Goal: Information Seeking & Learning: Learn about a topic

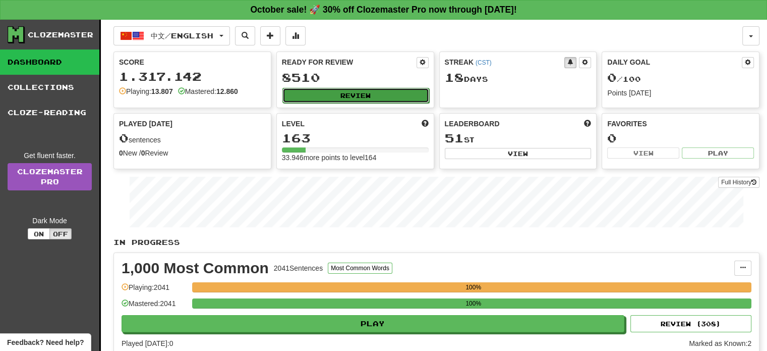
click at [365, 99] on button "Review" at bounding box center [356, 95] width 147 height 15
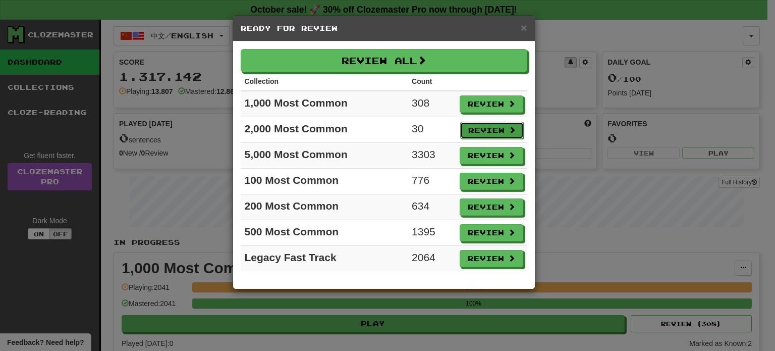
click at [476, 131] on button "Review" at bounding box center [492, 130] width 64 height 17
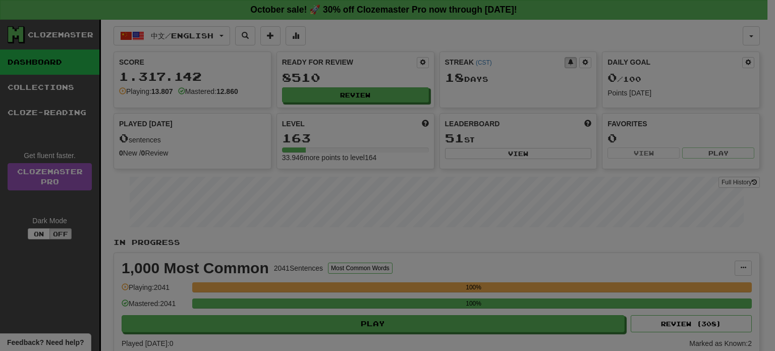
select select "**"
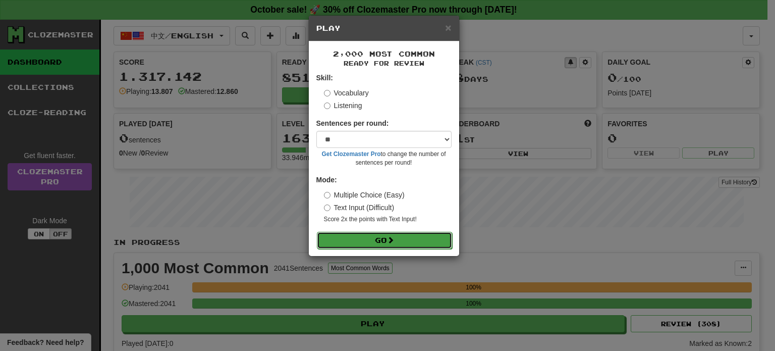
click at [403, 244] on button "Go" at bounding box center [384, 240] width 135 height 17
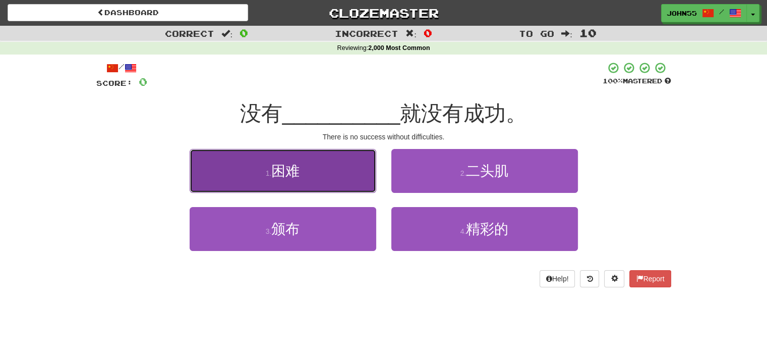
click at [287, 169] on span "困难" at bounding box center [285, 171] width 28 height 16
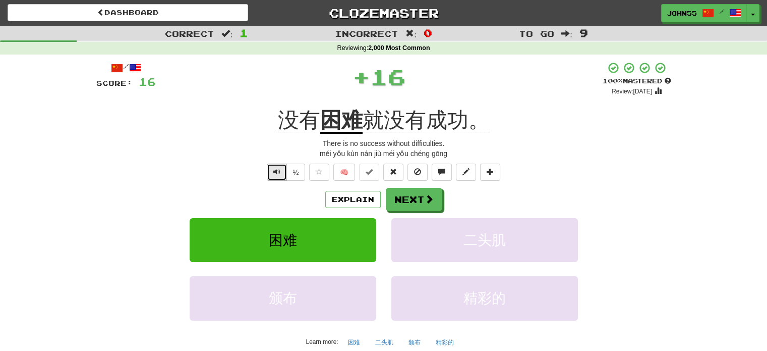
click at [277, 170] on span "Text-to-speech controls" at bounding box center [276, 171] width 7 height 7
click at [274, 172] on span "Text-to-speech controls" at bounding box center [276, 171] width 7 height 7
click at [409, 207] on button "Next" at bounding box center [414, 199] width 57 height 23
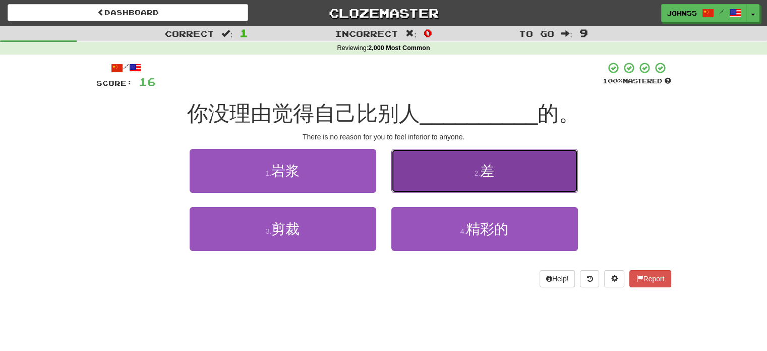
click at [446, 167] on button "2 . 差" at bounding box center [484, 171] width 187 height 44
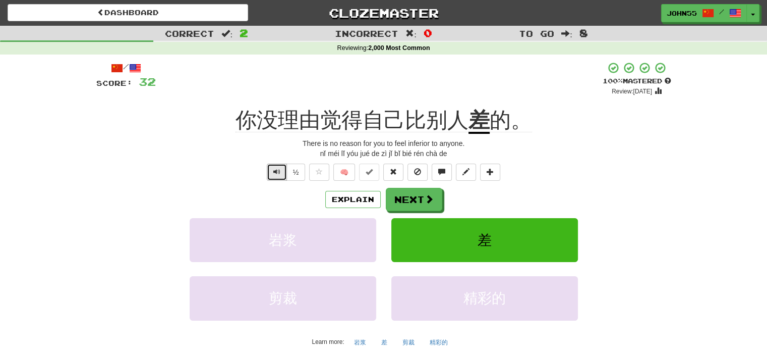
click at [272, 165] on button "Text-to-speech controls" at bounding box center [277, 171] width 20 height 17
drag, startPoint x: 272, startPoint y: 165, endPoint x: 277, endPoint y: 167, distance: 5.6
click at [277, 167] on button "Text-to-speech controls" at bounding box center [277, 171] width 20 height 17
click at [277, 168] on span "Text-to-speech controls" at bounding box center [276, 171] width 7 height 7
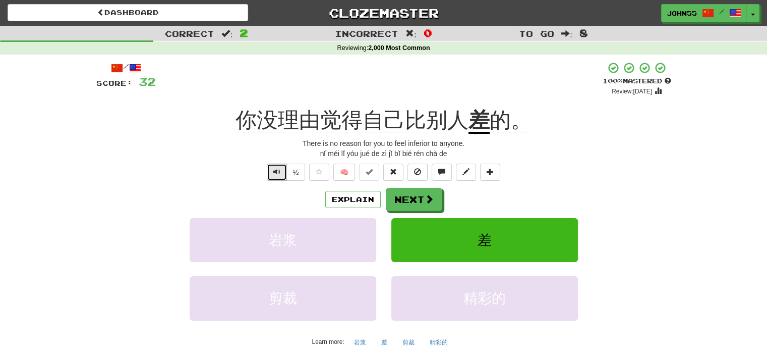
click at [277, 168] on span "Text-to-speech controls" at bounding box center [276, 171] width 7 height 7
click at [418, 200] on button "Next" at bounding box center [414, 199] width 57 height 23
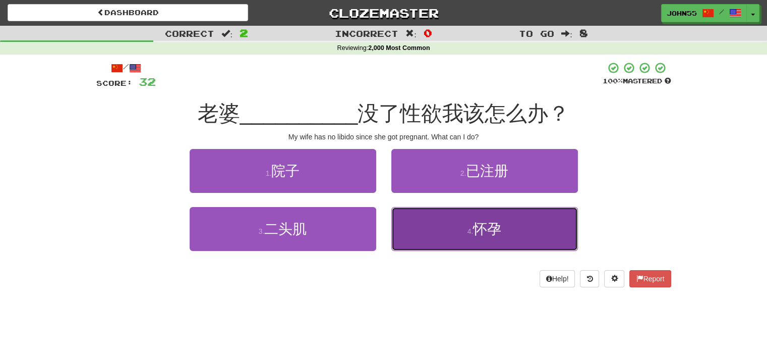
click at [451, 229] on button "4 . 怀孕" at bounding box center [484, 229] width 187 height 44
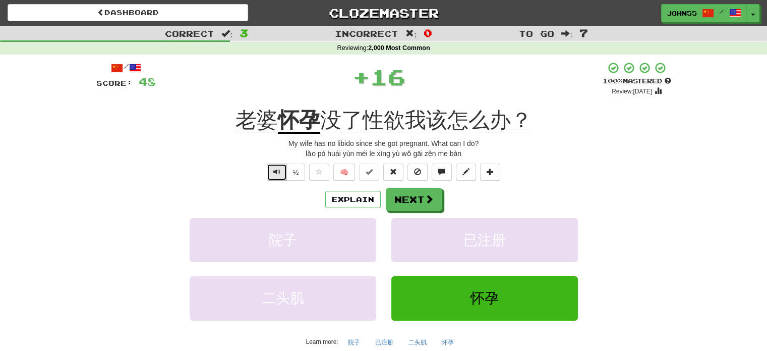
click at [277, 177] on button "Text-to-speech controls" at bounding box center [277, 171] width 20 height 17
click at [425, 202] on span at bounding box center [429, 199] width 9 height 9
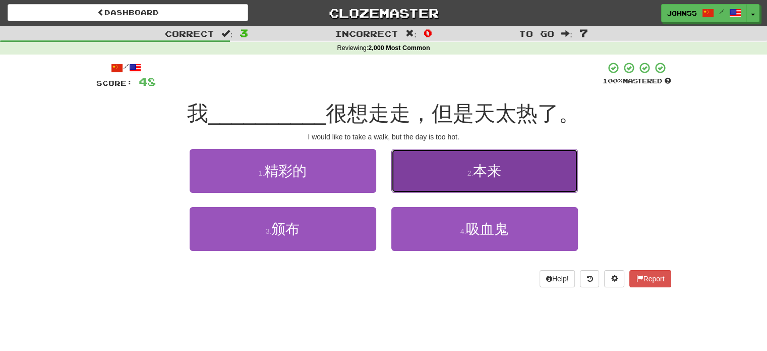
click at [453, 170] on button "2 . 本来" at bounding box center [484, 171] width 187 height 44
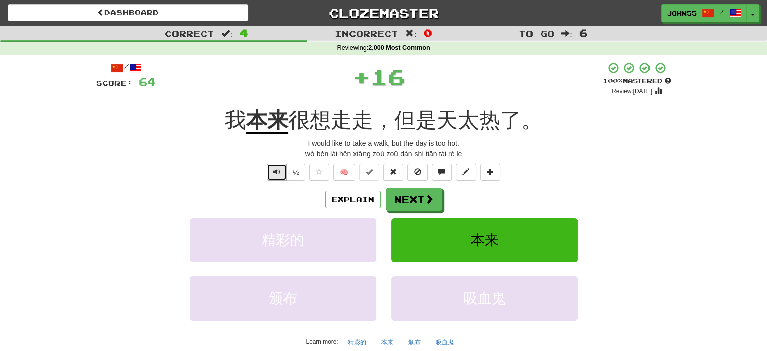
click at [282, 176] on button "Text-to-speech controls" at bounding box center [277, 171] width 20 height 17
click at [277, 174] on span "Text-to-speech controls" at bounding box center [276, 171] width 7 height 7
click at [426, 195] on span at bounding box center [429, 199] width 9 height 9
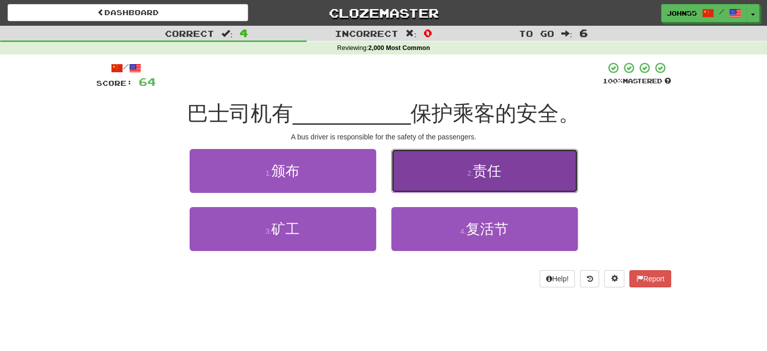
click at [484, 175] on span "责任" at bounding box center [487, 171] width 28 height 16
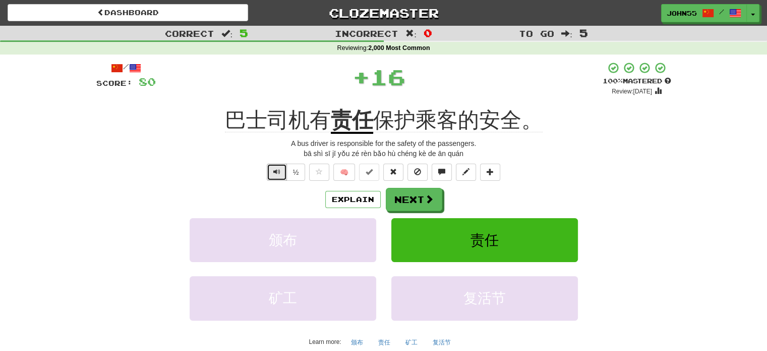
click at [278, 171] on span "Text-to-speech controls" at bounding box center [276, 171] width 7 height 7
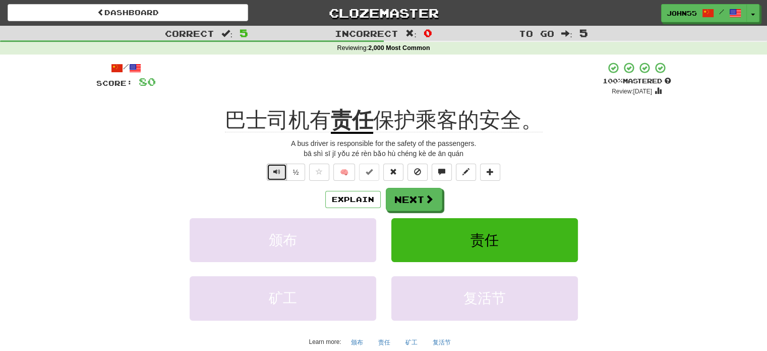
click at [278, 171] on span "Text-to-speech controls" at bounding box center [276, 171] width 7 height 7
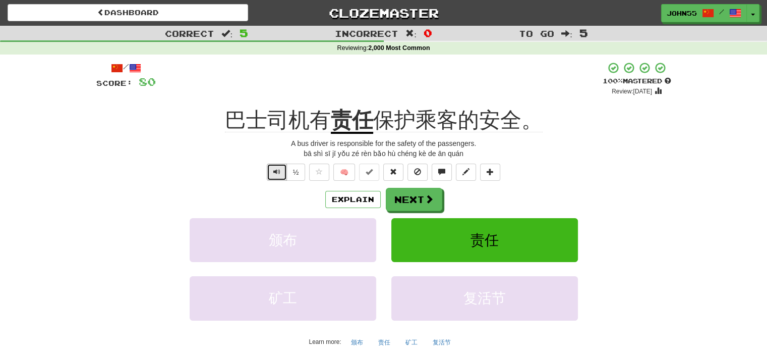
click at [278, 171] on span "Text-to-speech controls" at bounding box center [276, 171] width 7 height 7
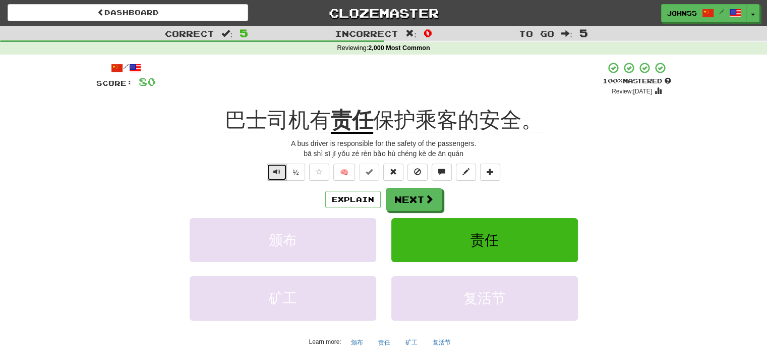
click at [278, 171] on span "Text-to-speech controls" at bounding box center [276, 171] width 7 height 7
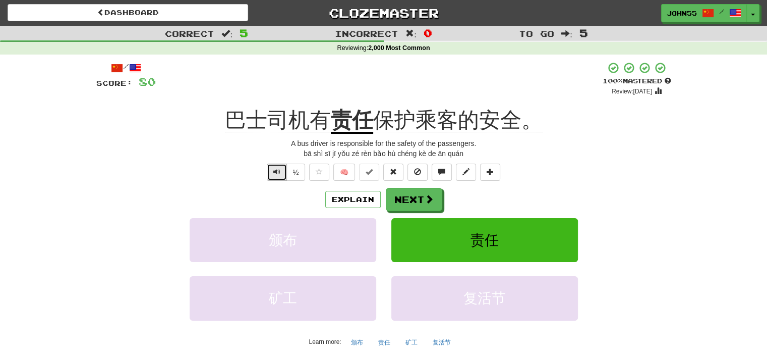
click at [278, 171] on span "Text-to-speech controls" at bounding box center [276, 171] width 7 height 7
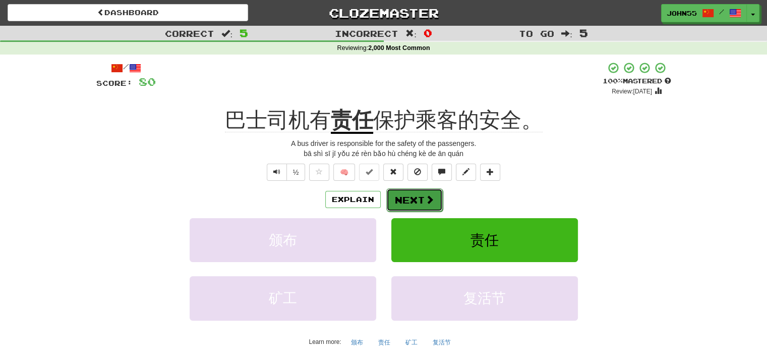
click at [416, 201] on button "Next" at bounding box center [414, 199] width 57 height 23
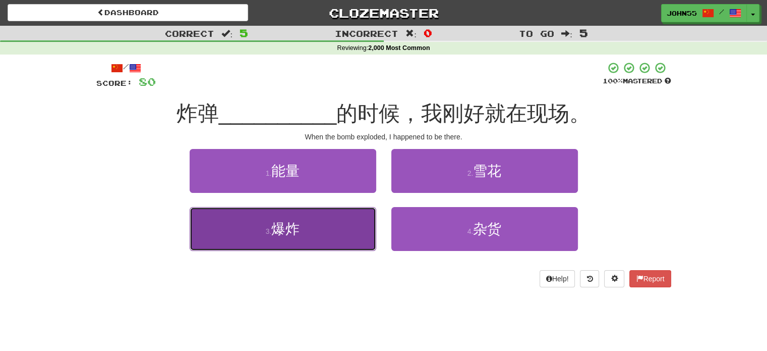
click at [336, 226] on button "3 . 爆炸" at bounding box center [283, 229] width 187 height 44
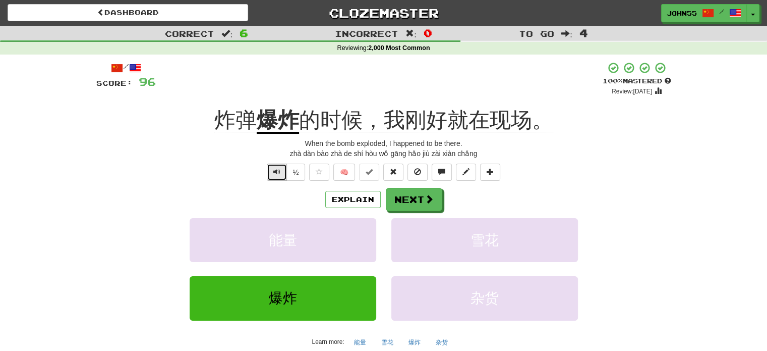
click at [274, 177] on button "Text-to-speech controls" at bounding box center [277, 171] width 20 height 17
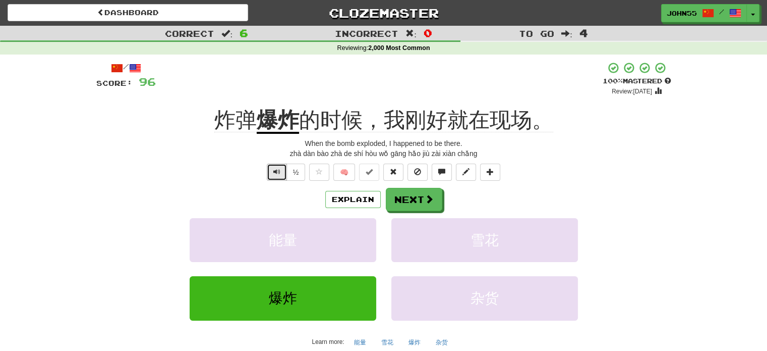
click at [274, 177] on button "Text-to-speech controls" at bounding box center [277, 171] width 20 height 17
click at [277, 177] on button "Text-to-speech controls" at bounding box center [277, 171] width 20 height 17
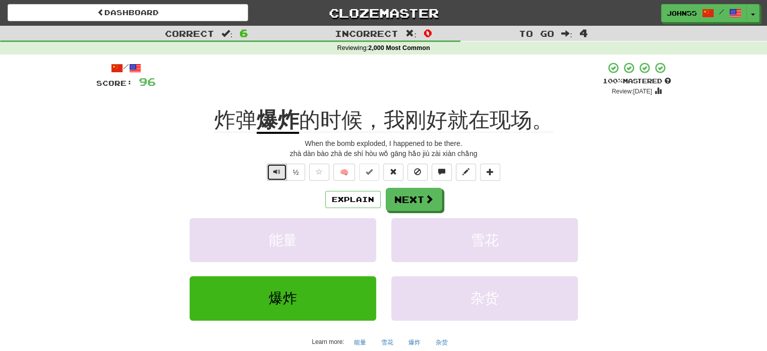
click at [277, 177] on button "Text-to-speech controls" at bounding box center [277, 171] width 20 height 17
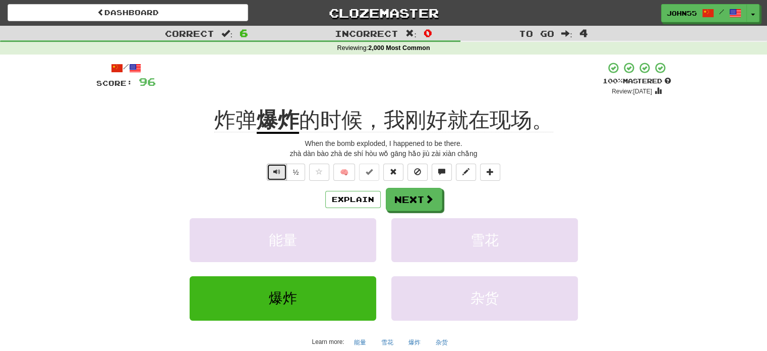
click at [274, 169] on span "Text-to-speech controls" at bounding box center [276, 171] width 7 height 7
click at [408, 201] on button "Next" at bounding box center [414, 199] width 57 height 23
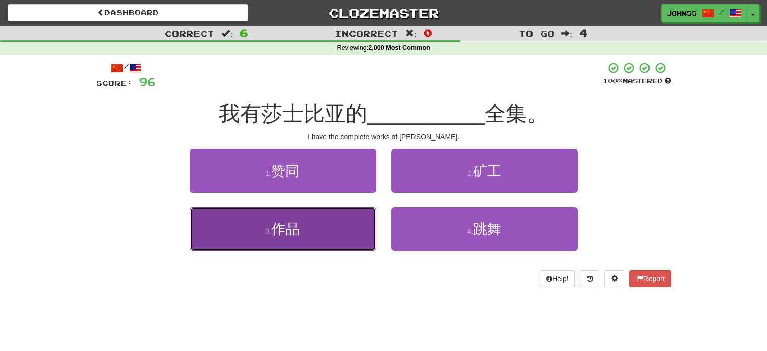
click at [276, 222] on span "作品" at bounding box center [285, 229] width 28 height 16
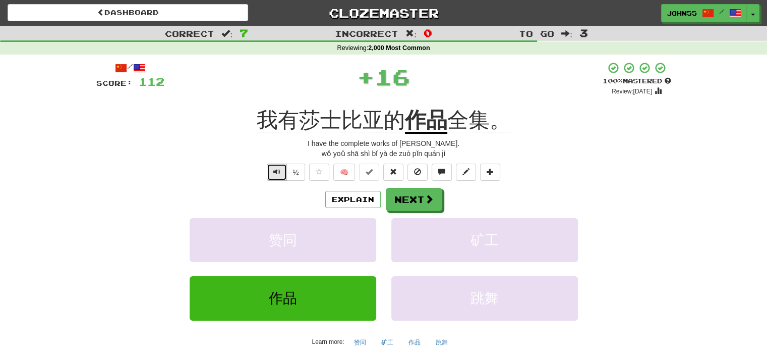
click at [275, 170] on span "Text-to-speech controls" at bounding box center [276, 171] width 7 height 7
click at [277, 174] on span "Text-to-speech controls" at bounding box center [276, 171] width 7 height 7
click at [275, 168] on span "Text-to-speech controls" at bounding box center [276, 171] width 7 height 7
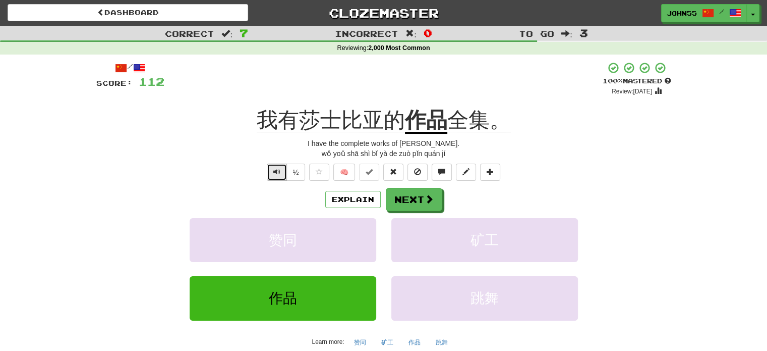
click at [275, 168] on span "Text-to-speech controls" at bounding box center [276, 171] width 7 height 7
click at [418, 199] on button "Next" at bounding box center [414, 199] width 57 height 23
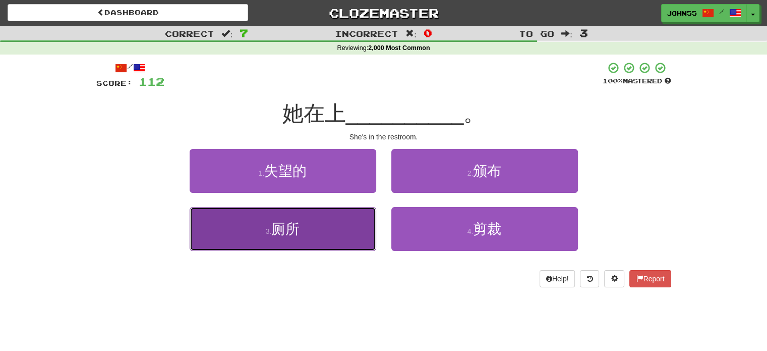
click at [346, 221] on button "3 . 厕所" at bounding box center [283, 229] width 187 height 44
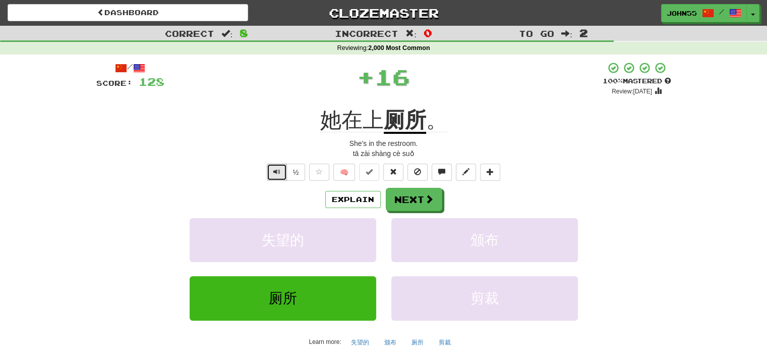
click at [275, 171] on span "Text-to-speech controls" at bounding box center [276, 171] width 7 height 7
click at [413, 204] on button "Next" at bounding box center [414, 199] width 57 height 23
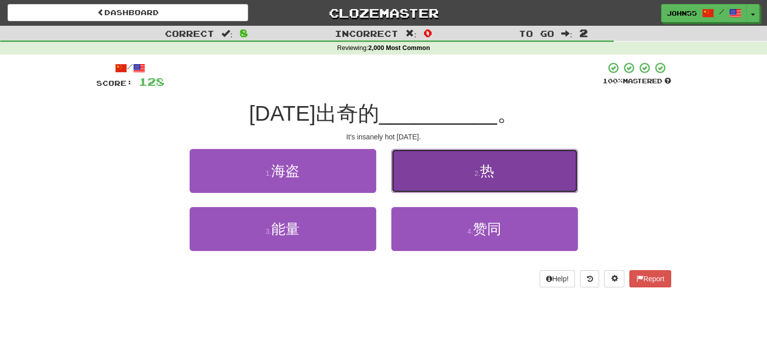
click at [456, 172] on button "2 . 热" at bounding box center [484, 171] width 187 height 44
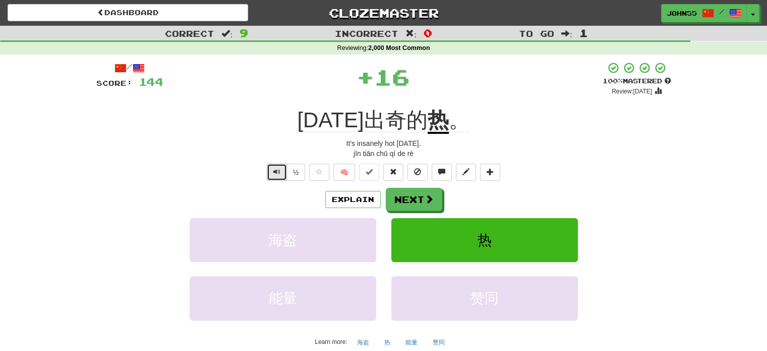
click at [276, 171] on span "Text-to-speech controls" at bounding box center [276, 171] width 7 height 7
click at [413, 201] on button "Next" at bounding box center [414, 199] width 57 height 23
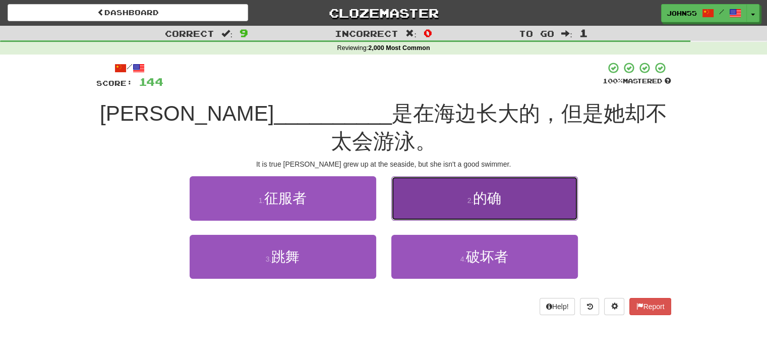
click at [493, 190] on span "的确" at bounding box center [487, 198] width 28 height 16
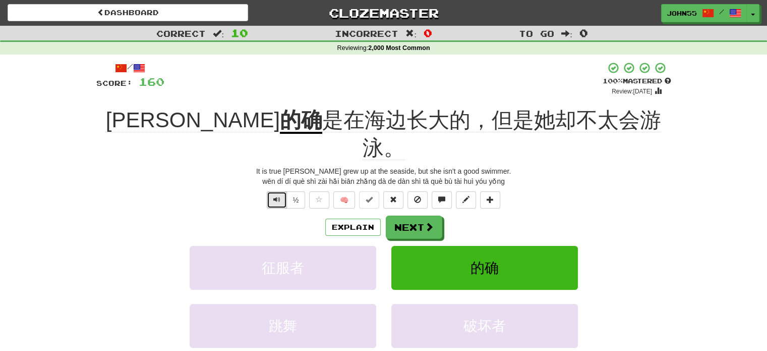
click at [273, 196] on span "Text-to-speech controls" at bounding box center [276, 199] width 7 height 7
click at [279, 196] on span "Text-to-speech controls" at bounding box center [276, 199] width 7 height 7
click at [410, 216] on button "Next" at bounding box center [414, 227] width 57 height 23
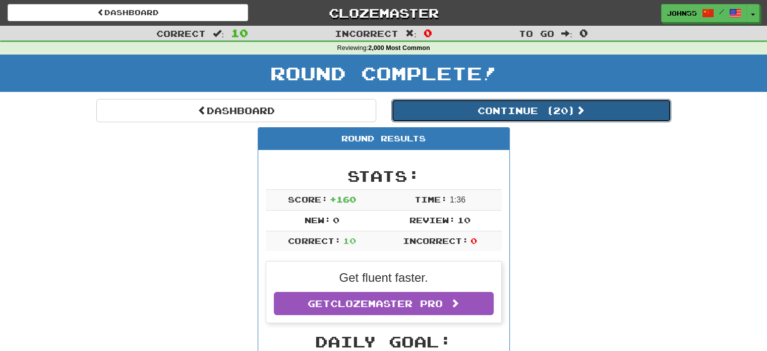
click at [500, 112] on button "Continue ( 20 )" at bounding box center [531, 110] width 280 height 23
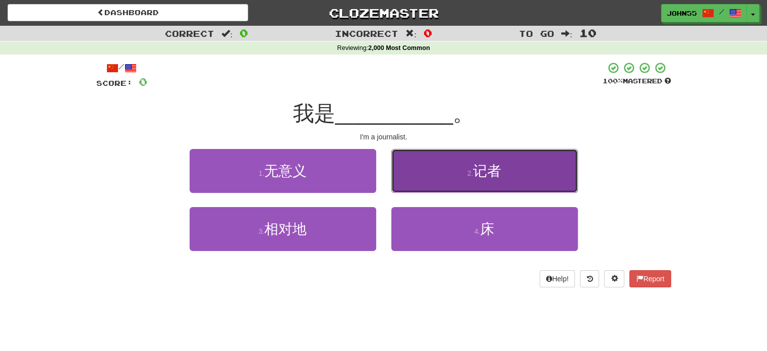
click at [461, 180] on button "2 . 记者" at bounding box center [484, 171] width 187 height 44
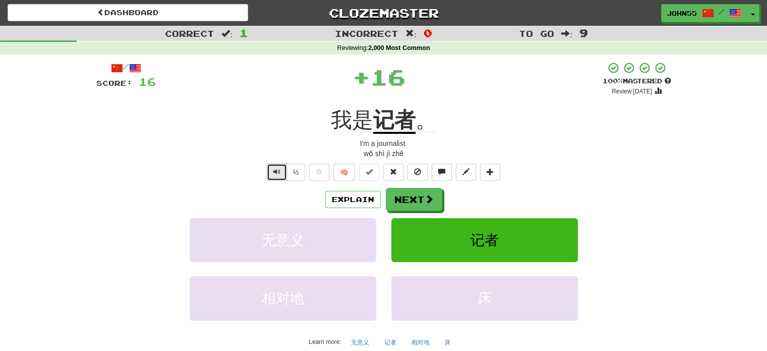
click at [276, 168] on span "Text-to-speech controls" at bounding box center [276, 171] width 7 height 7
click at [412, 197] on button "Next" at bounding box center [414, 199] width 57 height 23
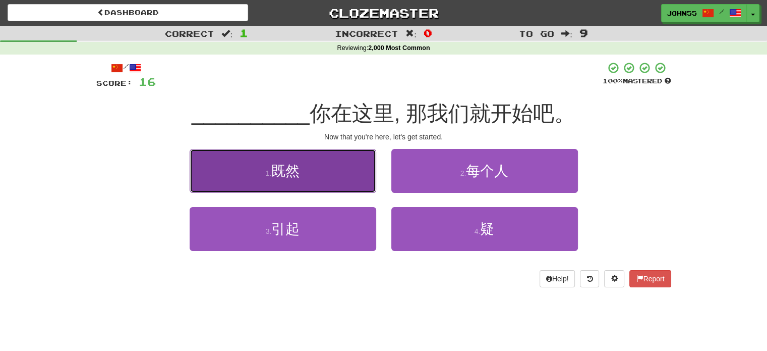
click at [259, 177] on button "1 . 既然" at bounding box center [283, 171] width 187 height 44
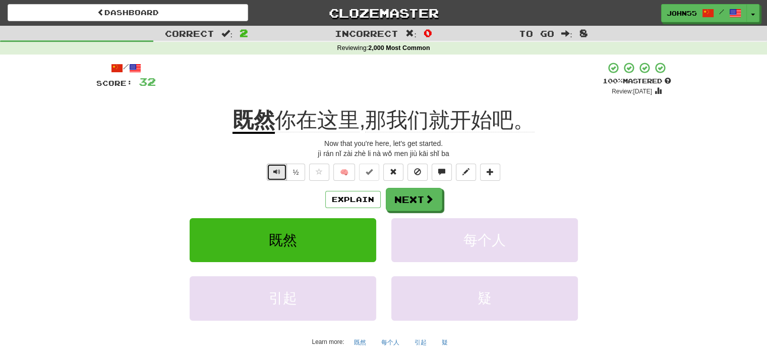
click at [273, 175] on button "Text-to-speech controls" at bounding box center [277, 171] width 20 height 17
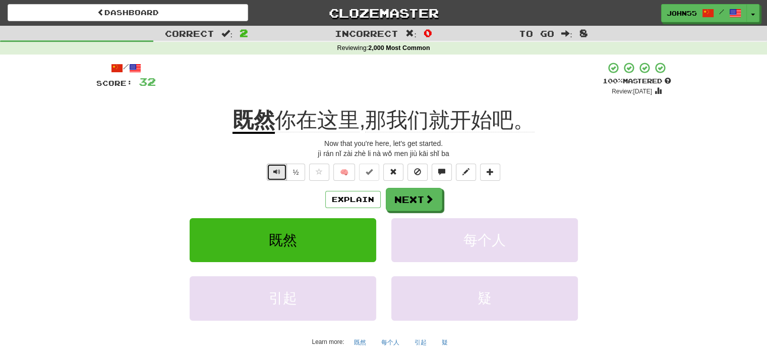
click at [275, 175] on span "Text-to-speech controls" at bounding box center [276, 171] width 7 height 7
click at [413, 199] on button "Next" at bounding box center [414, 199] width 57 height 23
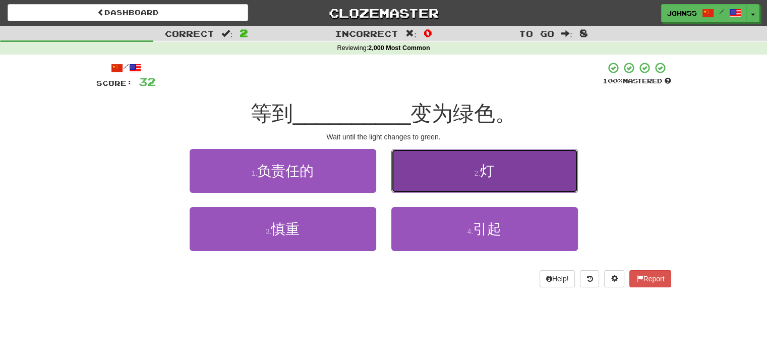
click at [454, 167] on button "2 . 灯" at bounding box center [484, 171] width 187 height 44
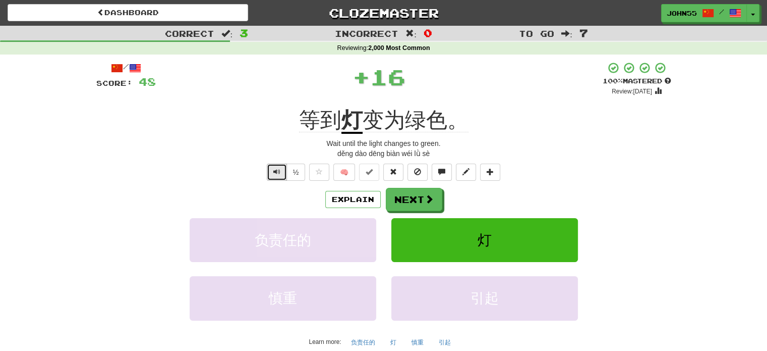
click at [276, 170] on span "Text-to-speech controls" at bounding box center [276, 171] width 7 height 7
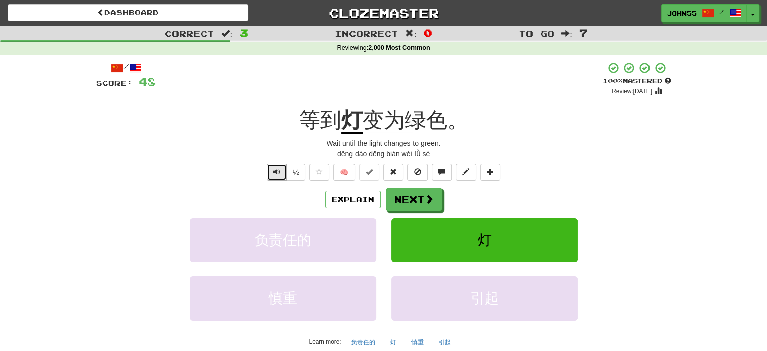
click at [276, 176] on button "Text-to-speech controls" at bounding box center [277, 171] width 20 height 17
click at [420, 198] on button "Next" at bounding box center [414, 199] width 57 height 23
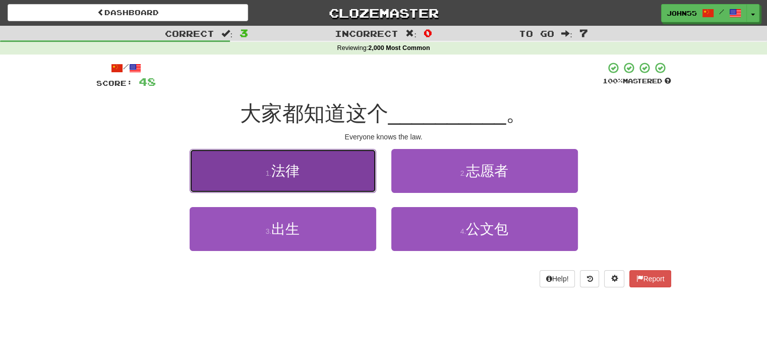
click at [293, 163] on span "法律" at bounding box center [285, 171] width 28 height 16
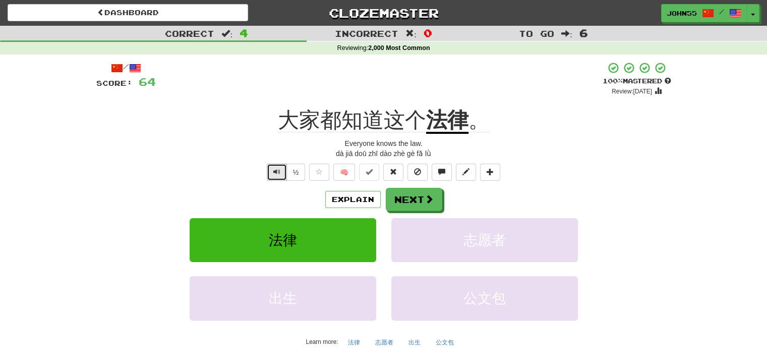
click at [275, 173] on span "Text-to-speech controls" at bounding box center [276, 171] width 7 height 7
click at [414, 195] on button "Next" at bounding box center [414, 199] width 57 height 23
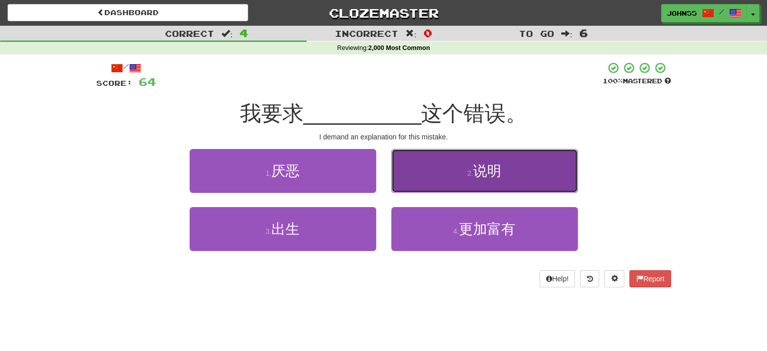
click at [435, 157] on button "2 . 说明" at bounding box center [484, 171] width 187 height 44
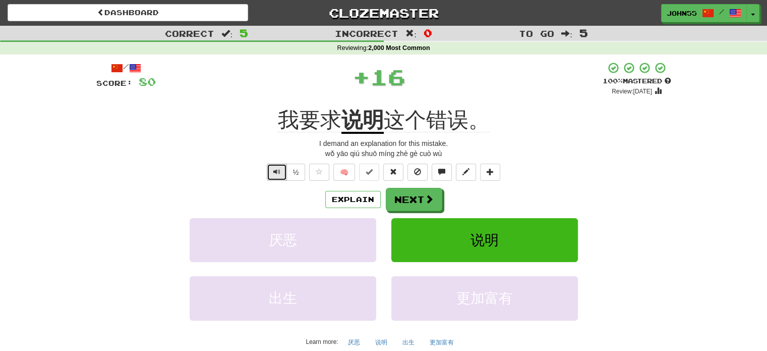
click at [273, 172] on span "Text-to-speech controls" at bounding box center [276, 171] width 7 height 7
click at [276, 169] on span "Text-to-speech controls" at bounding box center [276, 171] width 7 height 7
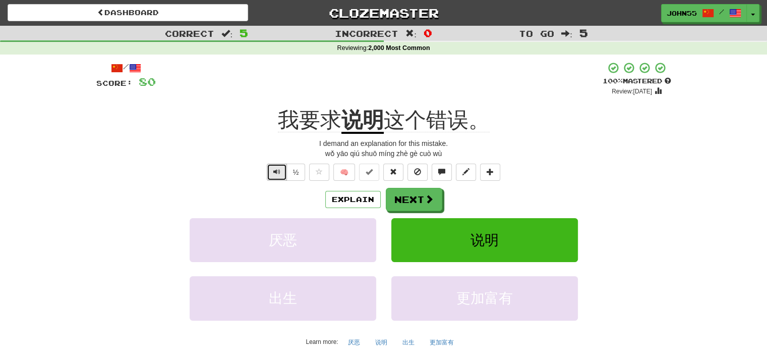
click at [277, 176] on button "Text-to-speech controls" at bounding box center [277, 171] width 20 height 17
click at [416, 201] on button "Next" at bounding box center [414, 199] width 57 height 23
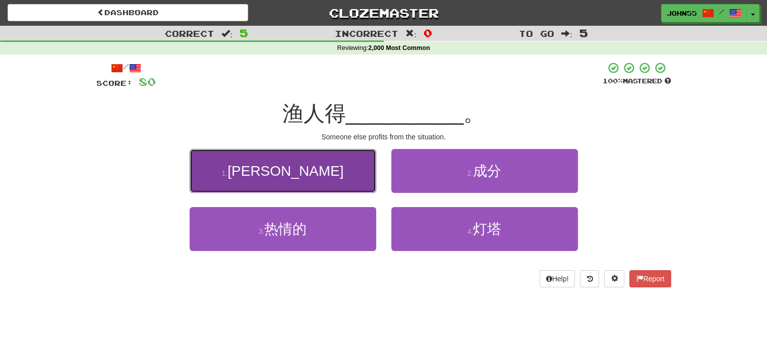
click at [302, 163] on button "1 . [PERSON_NAME]" at bounding box center [283, 171] width 187 height 44
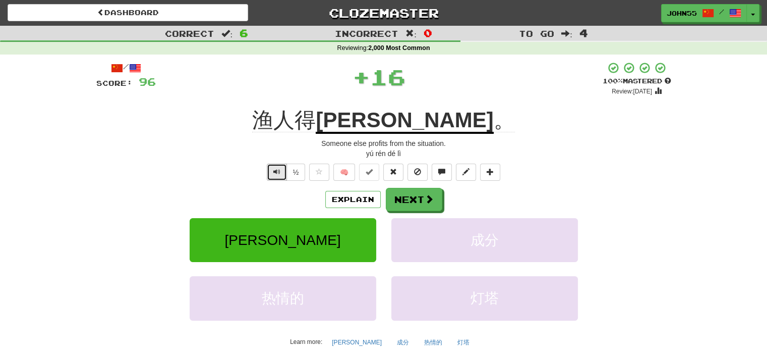
click at [274, 175] on span "Text-to-speech controls" at bounding box center [276, 171] width 7 height 7
click at [268, 171] on button "Text-to-speech controls" at bounding box center [277, 171] width 20 height 17
click at [416, 200] on button "Next" at bounding box center [414, 199] width 57 height 23
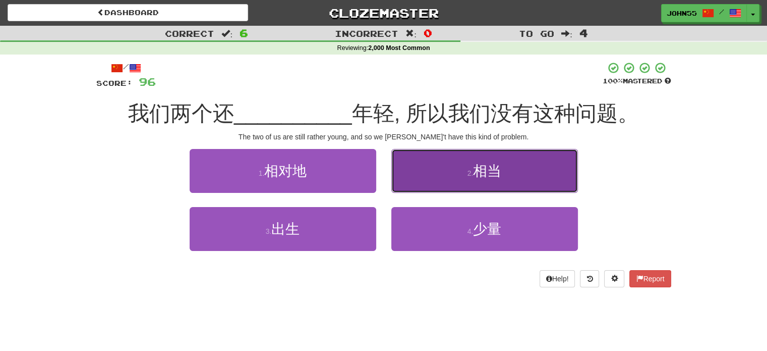
click at [476, 165] on span "相当" at bounding box center [487, 171] width 28 height 16
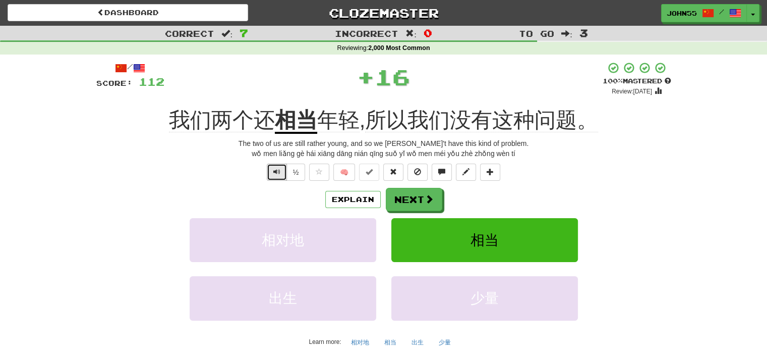
click at [276, 172] on span "Text-to-speech controls" at bounding box center [276, 171] width 7 height 7
click at [422, 202] on button "Next" at bounding box center [414, 199] width 57 height 23
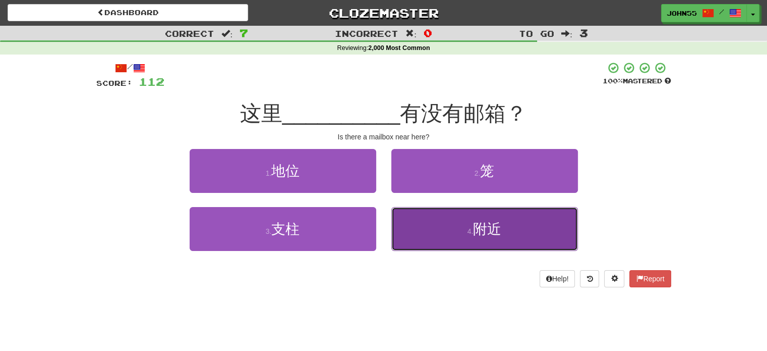
click at [468, 238] on button "4 . 附近" at bounding box center [484, 229] width 187 height 44
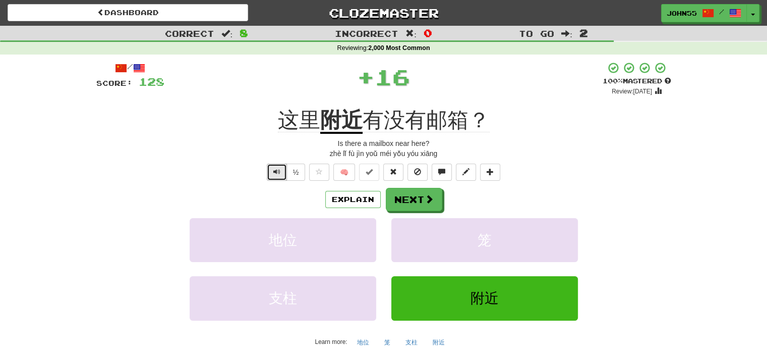
click at [276, 171] on span "Text-to-speech controls" at bounding box center [276, 171] width 7 height 7
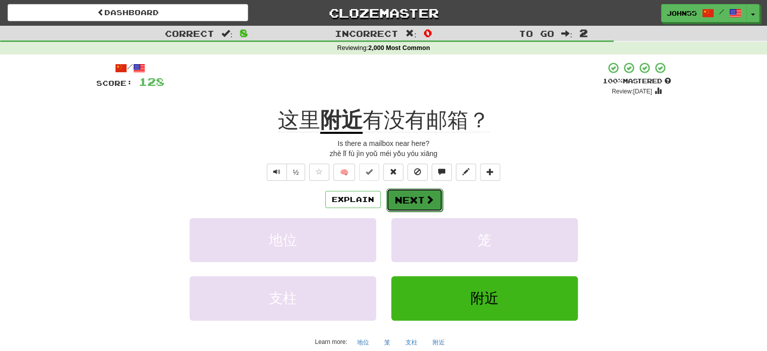
click at [416, 199] on button "Next" at bounding box center [414, 199] width 57 height 23
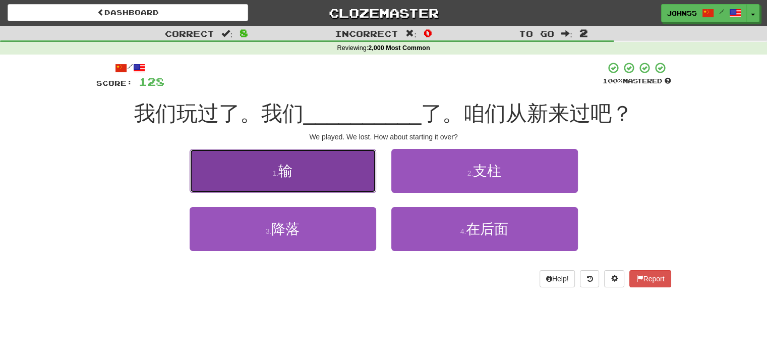
click at [306, 168] on button "1 . 输" at bounding box center [283, 171] width 187 height 44
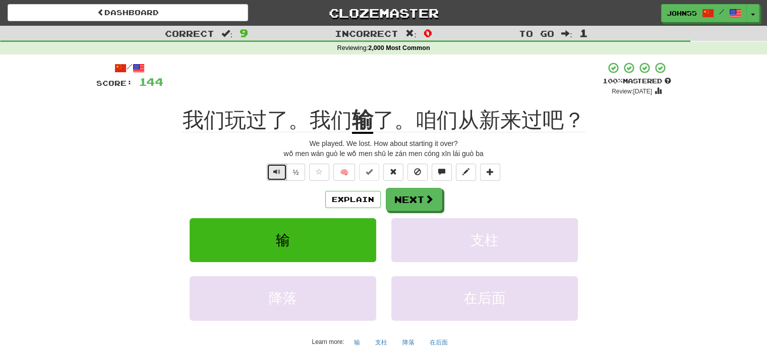
click at [276, 176] on button "Text-to-speech controls" at bounding box center [277, 171] width 20 height 17
click at [420, 195] on button "Next" at bounding box center [414, 199] width 57 height 23
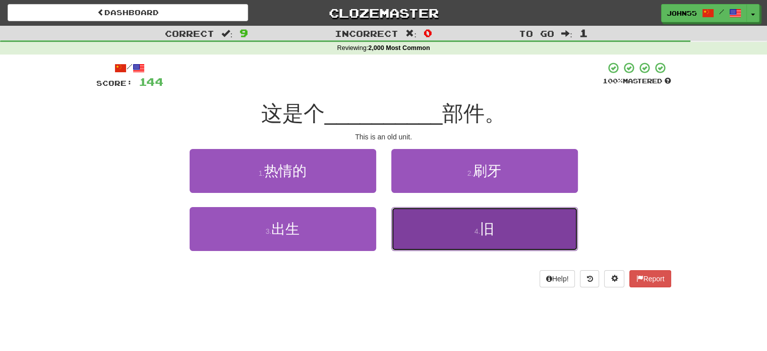
click at [446, 228] on button "4 . 旧" at bounding box center [484, 229] width 187 height 44
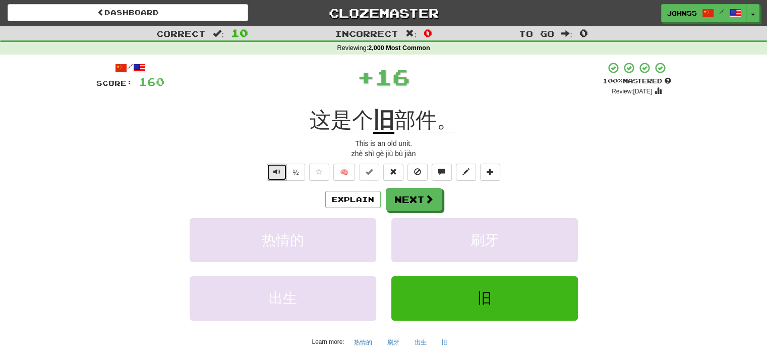
click at [274, 168] on span "Text-to-speech controls" at bounding box center [276, 171] width 7 height 7
click at [405, 198] on button "Next" at bounding box center [414, 199] width 57 height 23
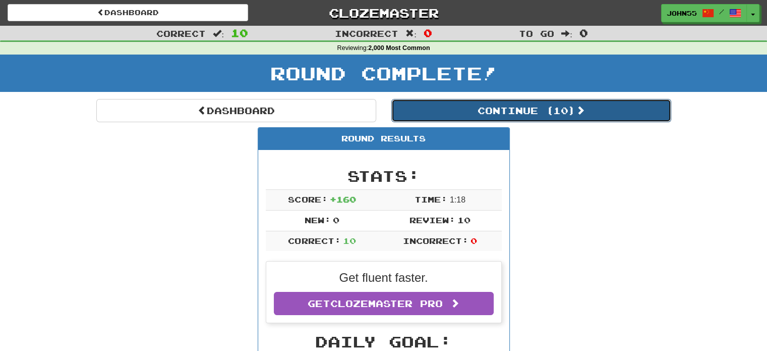
click at [506, 110] on button "Continue ( 10 )" at bounding box center [531, 110] width 280 height 23
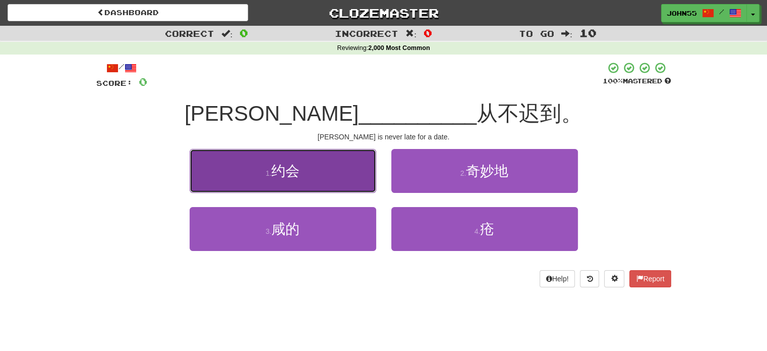
click at [284, 164] on span "约会" at bounding box center [285, 171] width 28 height 16
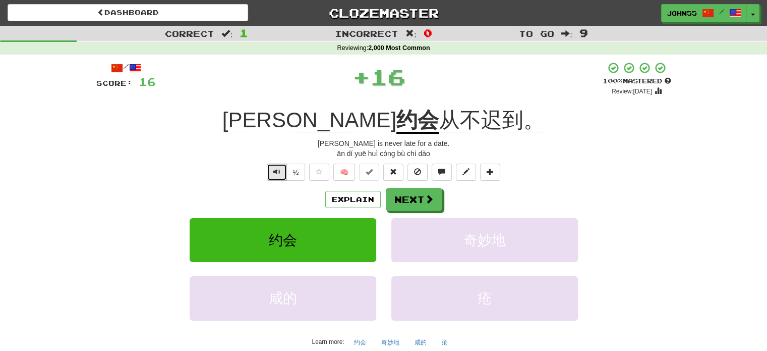
click at [278, 168] on span "Text-to-speech controls" at bounding box center [276, 171] width 7 height 7
click at [274, 173] on span "Text-to-speech controls" at bounding box center [276, 171] width 7 height 7
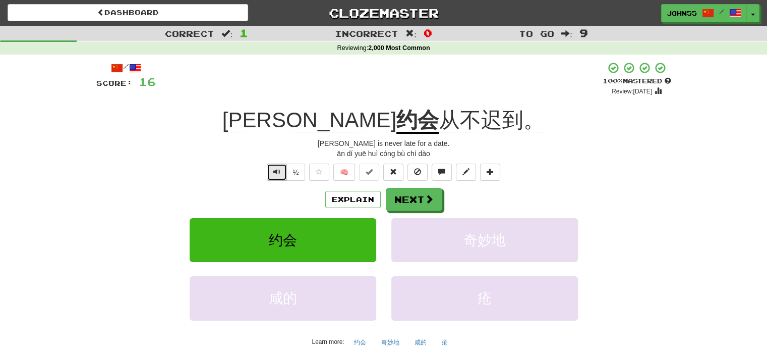
click at [274, 173] on span "Text-to-speech controls" at bounding box center [276, 171] width 7 height 7
click at [278, 169] on span "Text-to-speech controls" at bounding box center [276, 171] width 7 height 7
click at [276, 174] on span "Text-to-speech controls" at bounding box center [276, 171] width 7 height 7
click at [417, 201] on button "Next" at bounding box center [414, 199] width 57 height 23
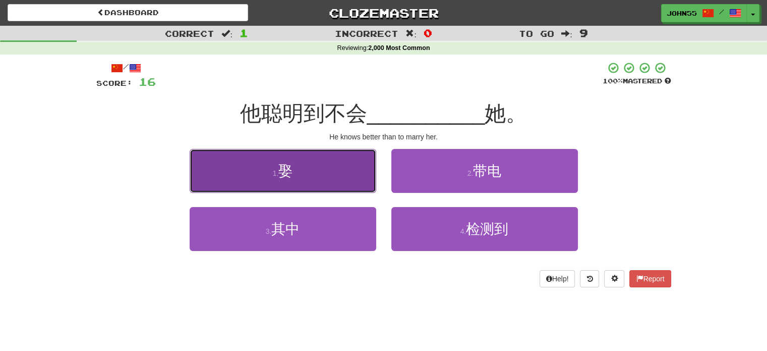
click at [316, 172] on button "1 . 娶" at bounding box center [283, 171] width 187 height 44
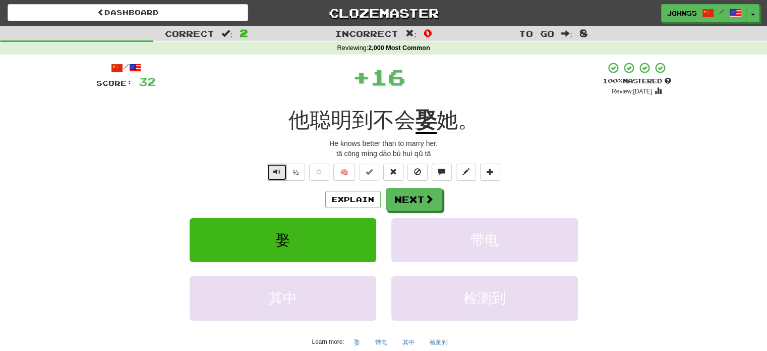
click at [278, 173] on span "Text-to-speech controls" at bounding box center [276, 171] width 7 height 7
click at [413, 201] on button "Next" at bounding box center [414, 199] width 57 height 23
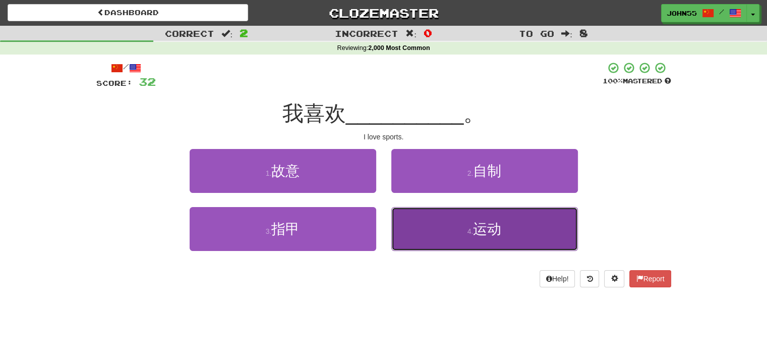
click at [448, 232] on button "4 . 运动" at bounding box center [484, 229] width 187 height 44
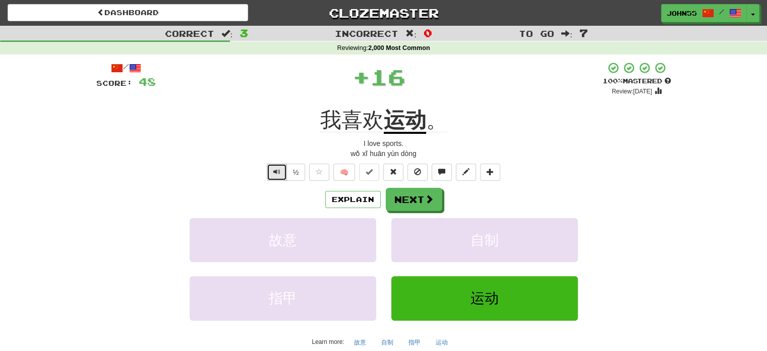
click at [272, 173] on button "Text-to-speech controls" at bounding box center [277, 171] width 20 height 17
click at [419, 198] on button "Next" at bounding box center [414, 199] width 57 height 23
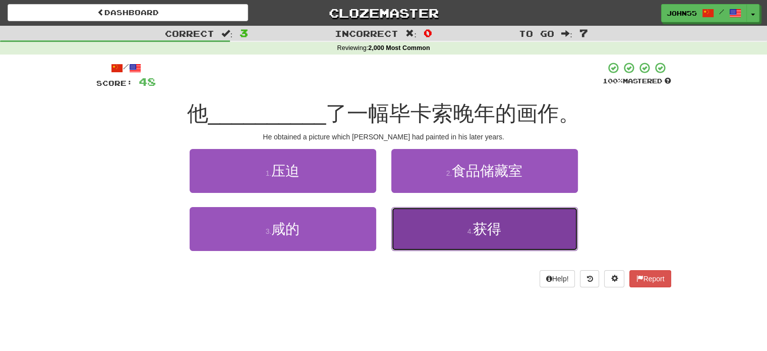
click at [483, 221] on span "获得" at bounding box center [487, 229] width 28 height 16
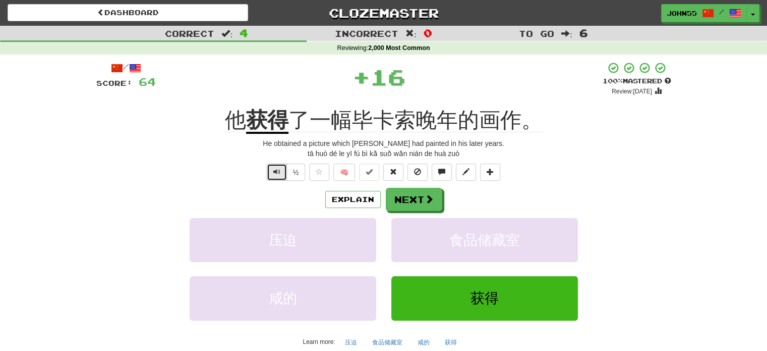
click at [275, 174] on span "Text-to-speech controls" at bounding box center [276, 171] width 7 height 7
click at [276, 173] on span "Text-to-speech controls" at bounding box center [276, 171] width 7 height 7
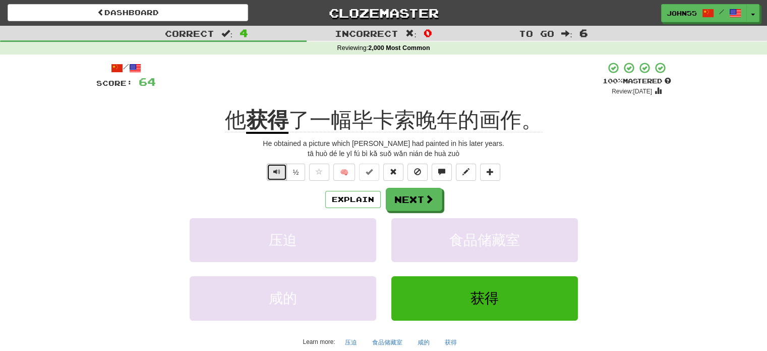
click at [276, 173] on span "Text-to-speech controls" at bounding box center [276, 171] width 7 height 7
click at [272, 171] on button "Text-to-speech controls" at bounding box center [277, 171] width 20 height 17
click at [419, 201] on button "Next" at bounding box center [414, 199] width 57 height 23
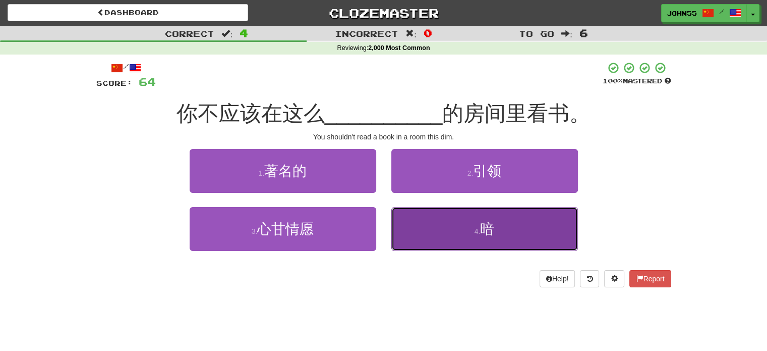
click at [448, 226] on button "4 . 暗" at bounding box center [484, 229] width 187 height 44
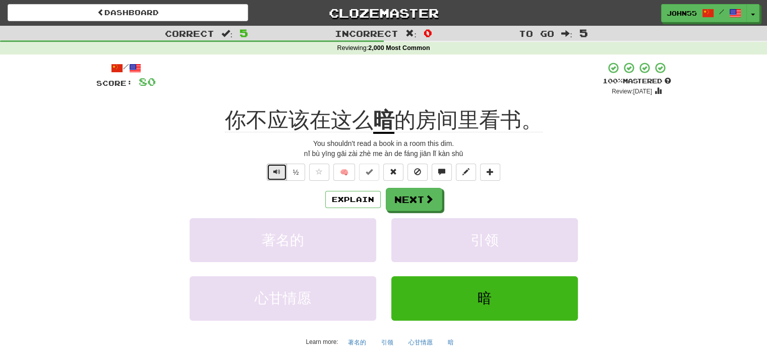
click at [276, 173] on span "Text-to-speech controls" at bounding box center [276, 171] width 7 height 7
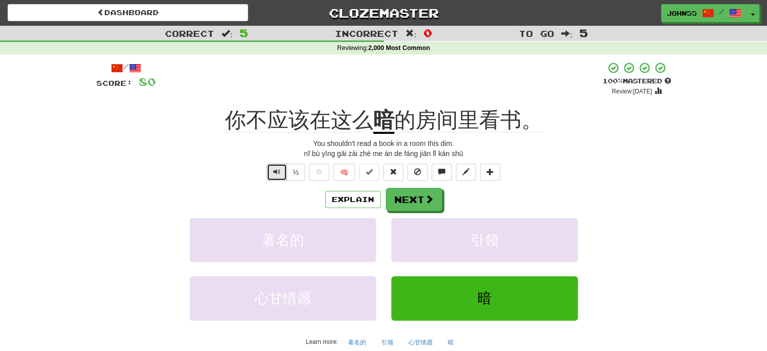
click at [276, 173] on span "Text-to-speech controls" at bounding box center [276, 171] width 7 height 7
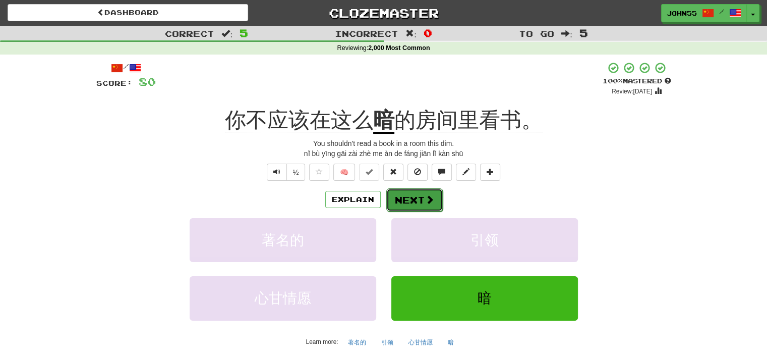
click at [416, 201] on button "Next" at bounding box center [414, 199] width 57 height 23
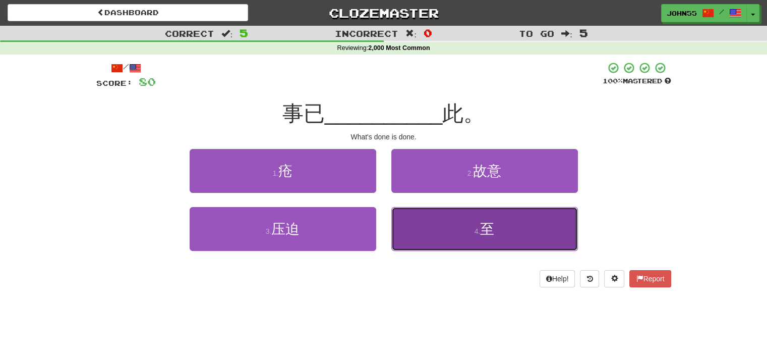
click at [430, 218] on button "4 . 至" at bounding box center [484, 229] width 187 height 44
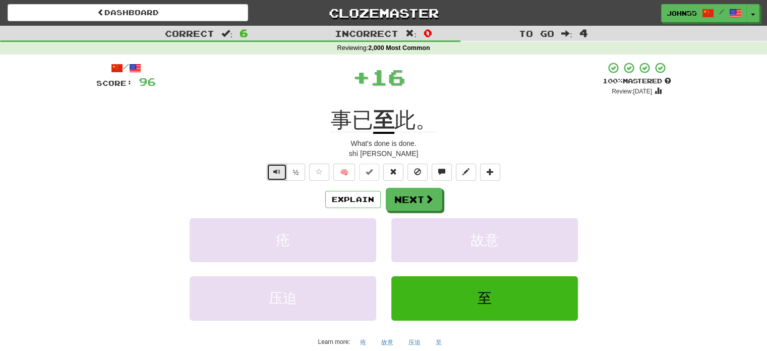
click at [275, 174] on span "Text-to-speech controls" at bounding box center [276, 171] width 7 height 7
click at [418, 203] on button "Next" at bounding box center [414, 199] width 57 height 23
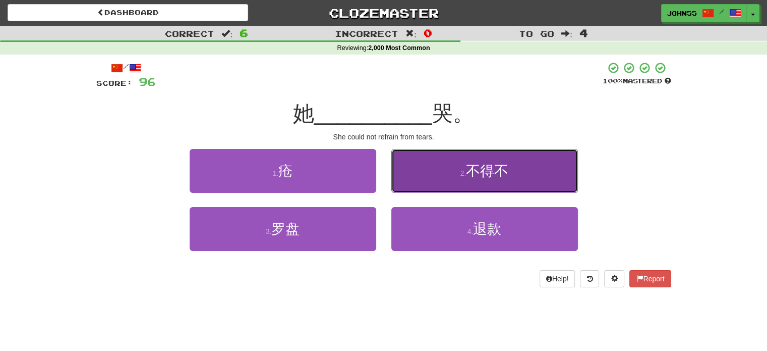
click at [458, 177] on button "2 . 不得不" at bounding box center [484, 171] width 187 height 44
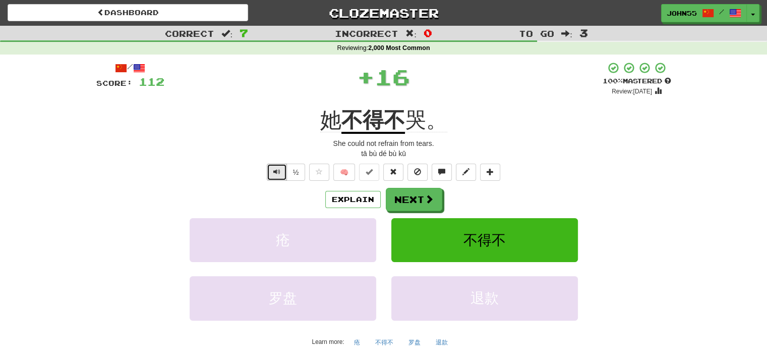
click at [275, 172] on span "Text-to-speech controls" at bounding box center [276, 171] width 7 height 7
click at [413, 192] on button "Next" at bounding box center [414, 199] width 57 height 23
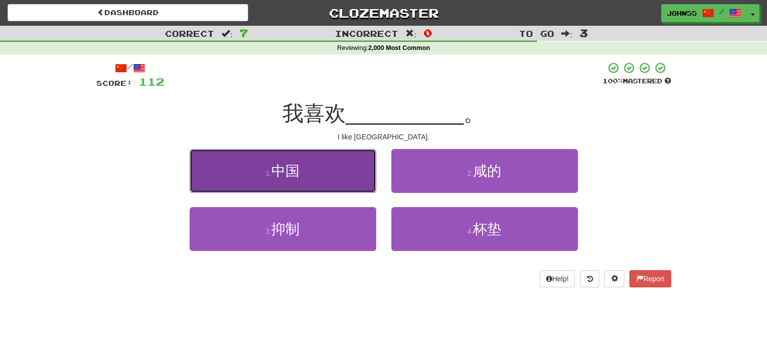
click at [286, 163] on span "中国" at bounding box center [285, 171] width 28 height 16
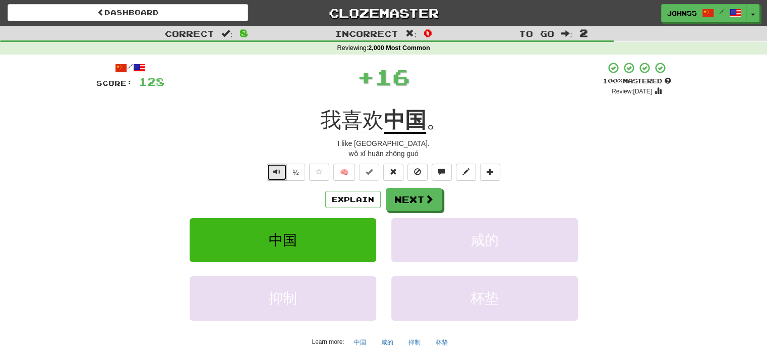
click at [277, 171] on span "Text-to-speech controls" at bounding box center [276, 171] width 7 height 7
click at [417, 201] on button "Next" at bounding box center [414, 199] width 57 height 23
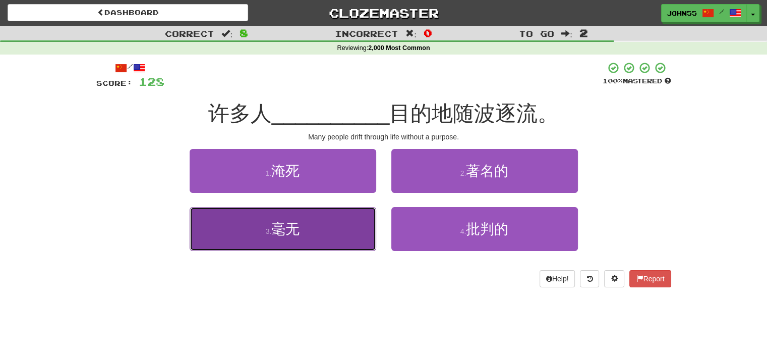
click at [261, 228] on button "3 . 毫无" at bounding box center [283, 229] width 187 height 44
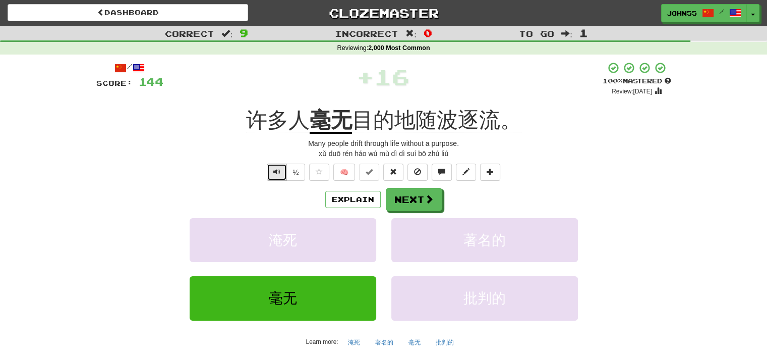
click at [278, 169] on span "Text-to-speech controls" at bounding box center [276, 171] width 7 height 7
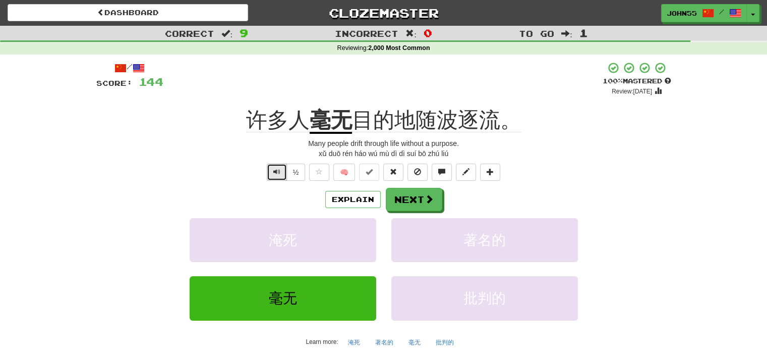
click at [277, 175] on span "Text-to-speech controls" at bounding box center [276, 171] width 7 height 7
click at [417, 201] on button "Next" at bounding box center [414, 199] width 57 height 23
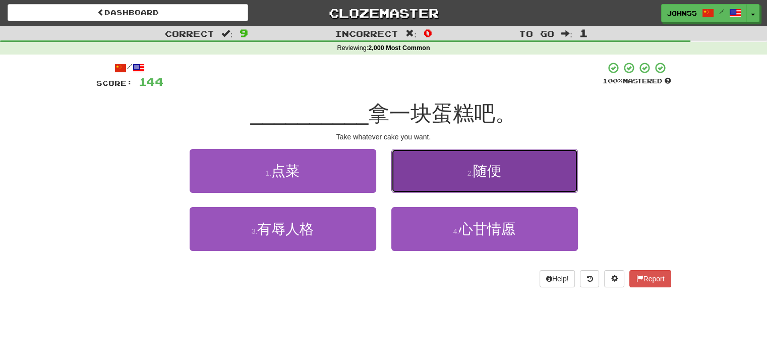
click at [454, 168] on button "2 . 随便" at bounding box center [484, 171] width 187 height 44
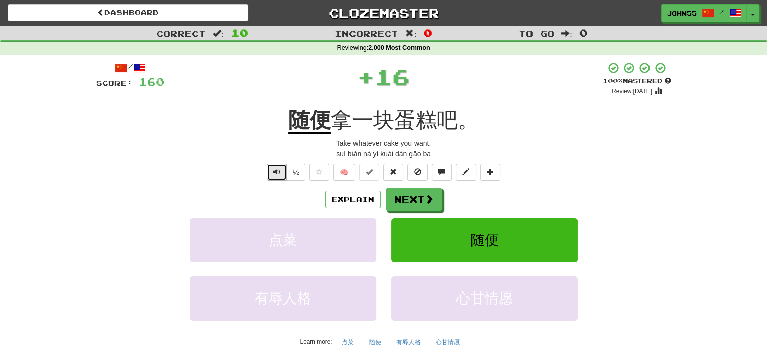
click at [275, 171] on span "Text-to-speech controls" at bounding box center [276, 171] width 7 height 7
click at [270, 177] on button "Text-to-speech controls" at bounding box center [277, 171] width 20 height 17
click at [407, 206] on button "Next" at bounding box center [414, 199] width 57 height 23
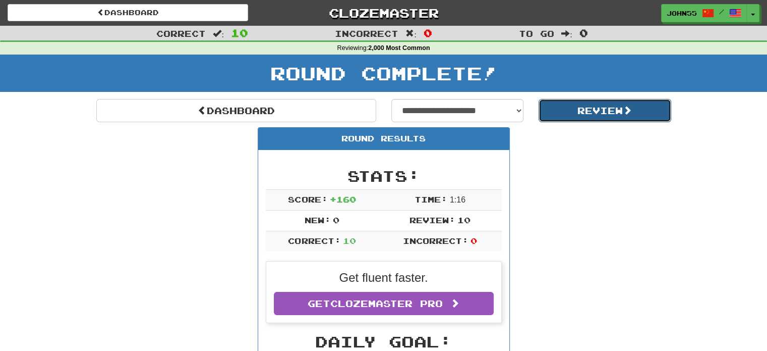
click at [585, 108] on button "Review" at bounding box center [605, 110] width 133 height 23
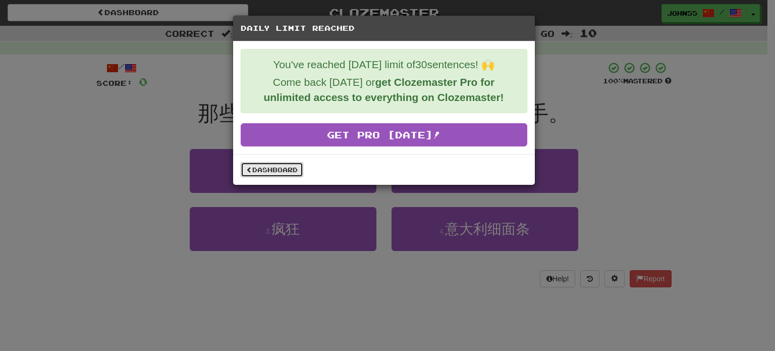
click at [289, 171] on link "Dashboard" at bounding box center [272, 169] width 63 height 15
